Goal: Information Seeking & Learning: Learn about a topic

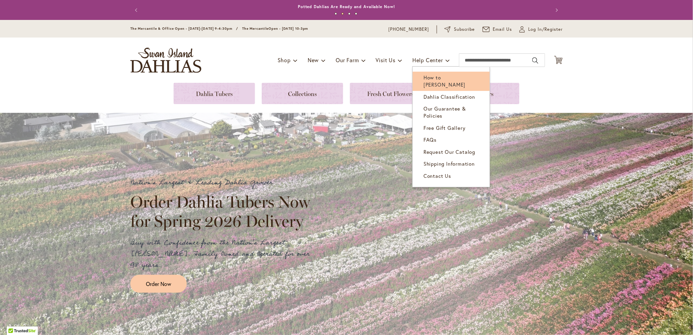
click at [427, 79] on span "How to [PERSON_NAME]" at bounding box center [444, 81] width 42 height 14
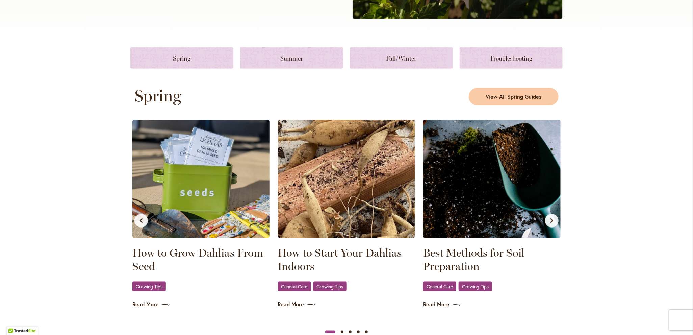
scroll to position [304, 0]
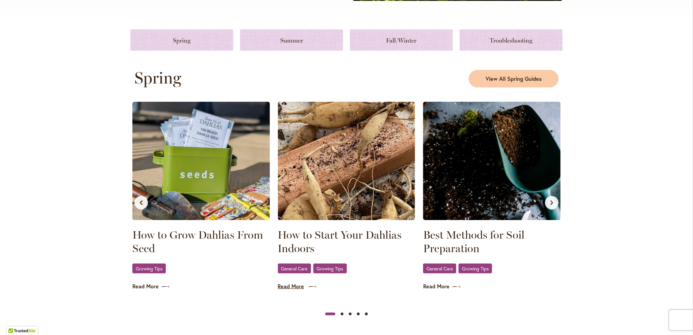
click at [284, 287] on link "Read More" at bounding box center [346, 286] width 137 height 8
